Goal: Navigation & Orientation: Find specific page/section

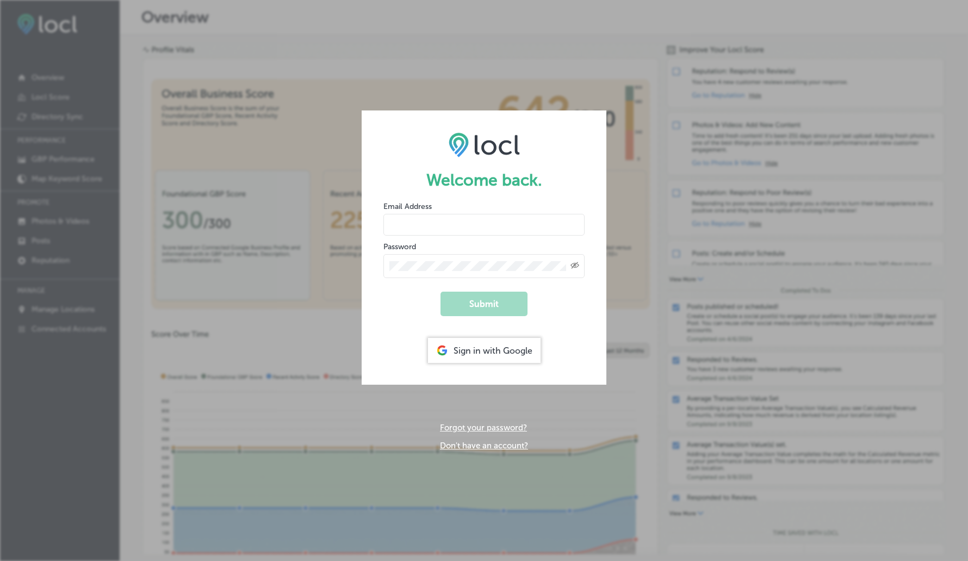
click at [421, 220] on input "email" at bounding box center [483, 225] width 201 height 22
type input "[PERSON_NAME][EMAIL_ADDRESS][DOMAIN_NAME]"
click at [483, 308] on button "Submit" at bounding box center [483, 303] width 87 height 24
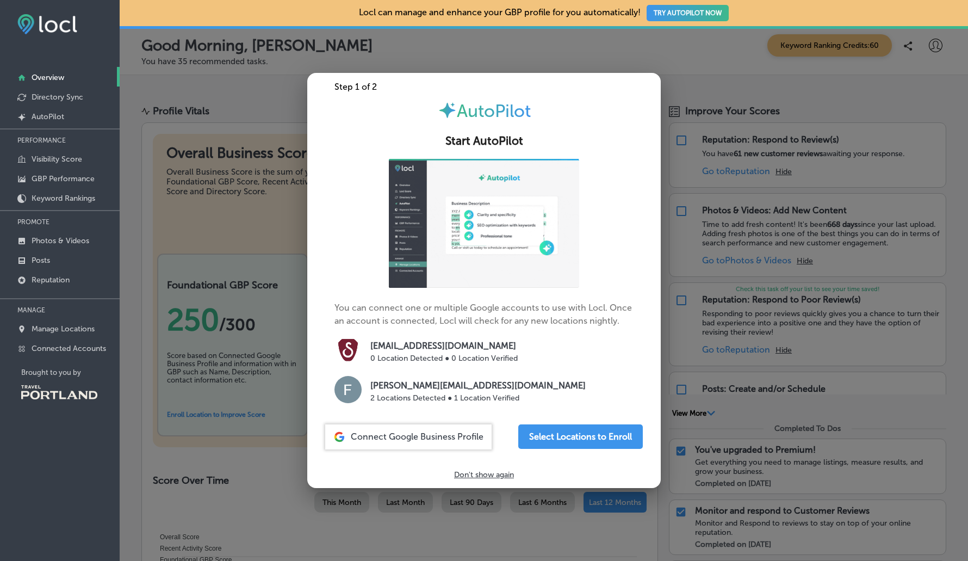
click at [704, 239] on div at bounding box center [484, 280] width 968 height 561
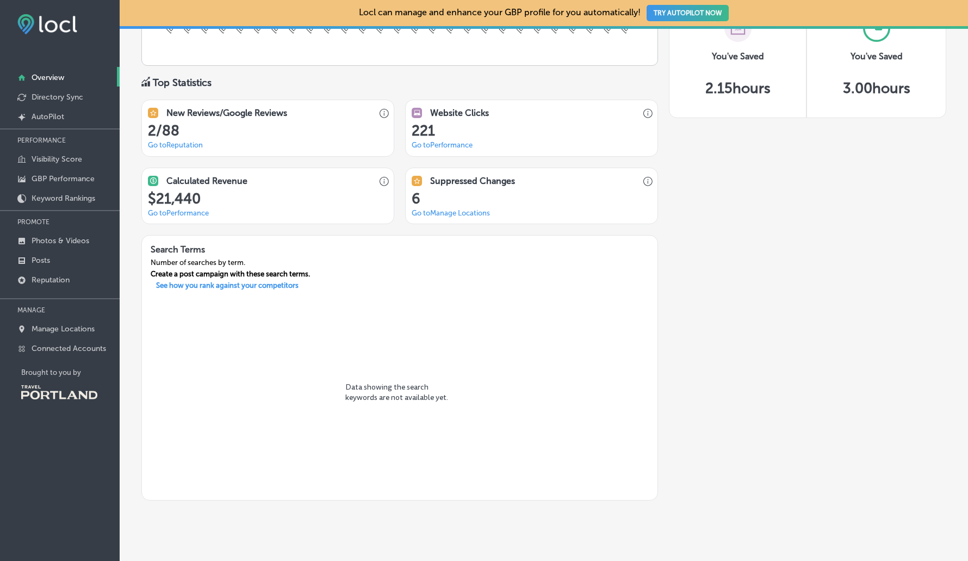
scroll to position [757, 0]
click at [440, 209] on link "Go to [GEOGRAPHIC_DATA] Locations" at bounding box center [451, 213] width 78 height 8
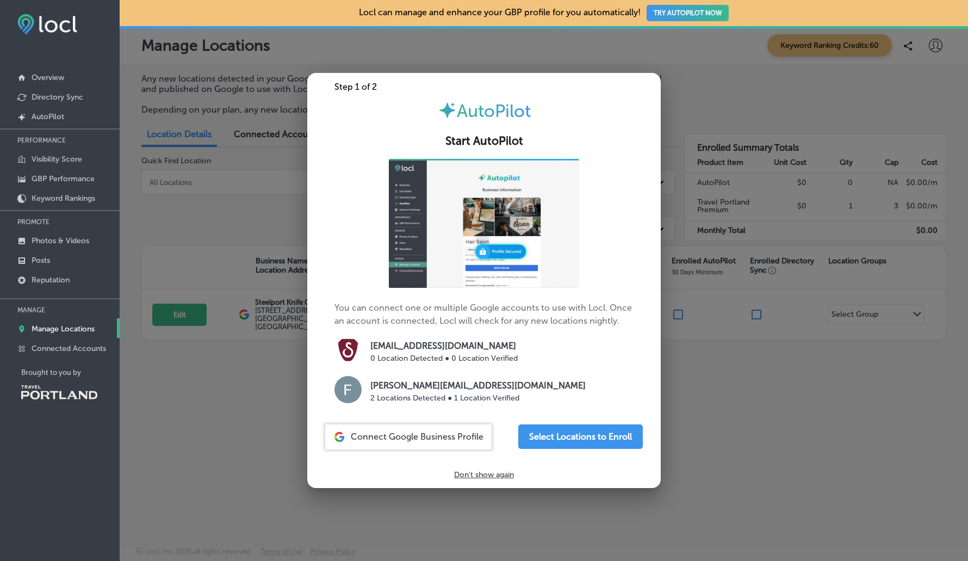
click at [505, 472] on p "Don't show again" at bounding box center [484, 474] width 60 height 9
